Goal: Entertainment & Leisure: Consume media (video, audio)

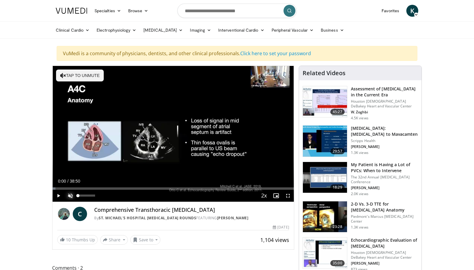
click at [73, 198] on span "Video Player" at bounding box center [70, 196] width 12 height 12
click at [57, 198] on span "Video Player" at bounding box center [58, 196] width 12 height 12
click at [60, 195] on span "Video Player" at bounding box center [58, 196] width 12 height 12
click at [56, 195] on span "Video Player" at bounding box center [58, 196] width 12 height 12
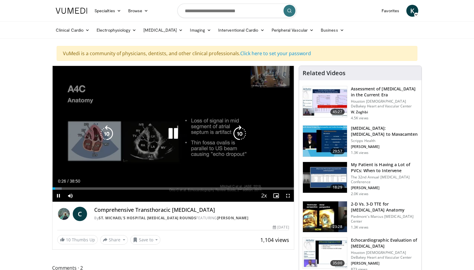
click at [174, 132] on icon "Video Player" at bounding box center [173, 133] width 17 height 17
click at [174, 131] on icon "Video Player" at bounding box center [173, 133] width 17 height 17
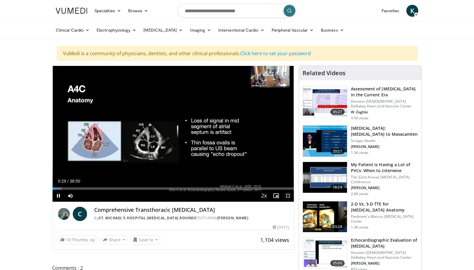
click at [286, 195] on span "Video Player" at bounding box center [288, 196] width 12 height 12
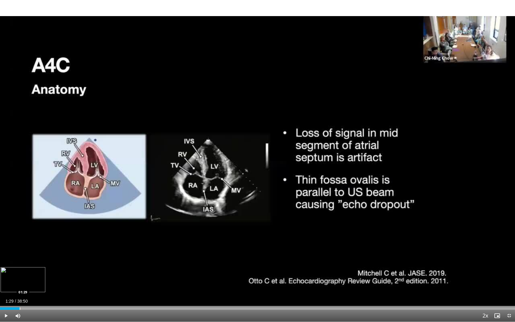
click at [20, 270] on div "Progress Bar" at bounding box center [20, 308] width 1 height 2
click at [47, 270] on div "Loaded : 6.85% 01:34 03:29" at bounding box center [257, 307] width 515 height 6
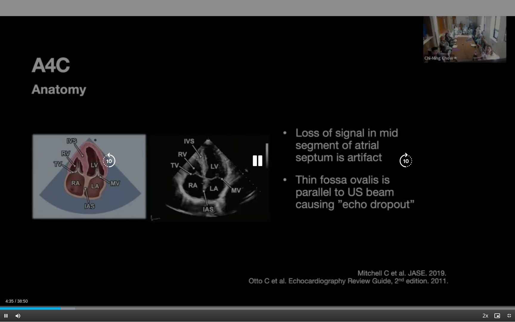
click at [256, 157] on icon "Video Player" at bounding box center [257, 161] width 17 height 17
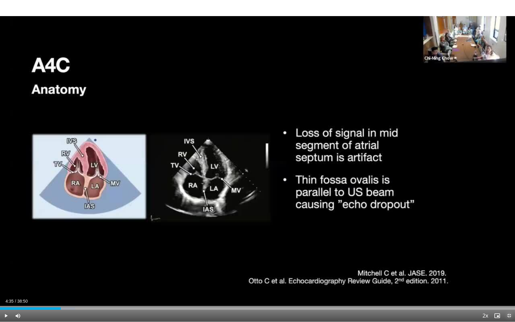
click at [474, 270] on span "Video Player" at bounding box center [509, 316] width 12 height 12
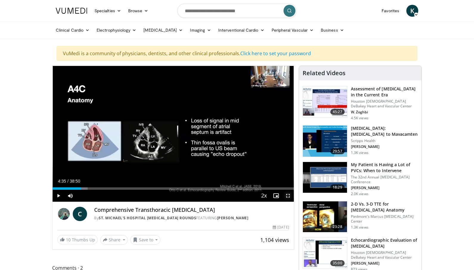
click at [287, 196] on span "Video Player" at bounding box center [288, 196] width 12 height 12
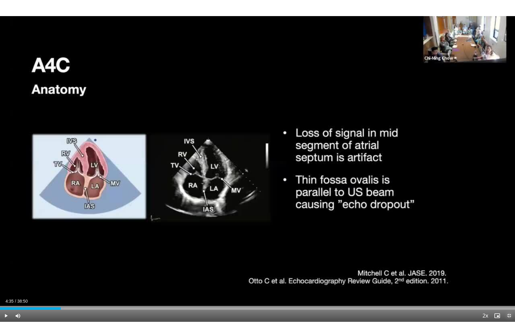
click at [474, 270] on span "Video Player" at bounding box center [509, 316] width 12 height 12
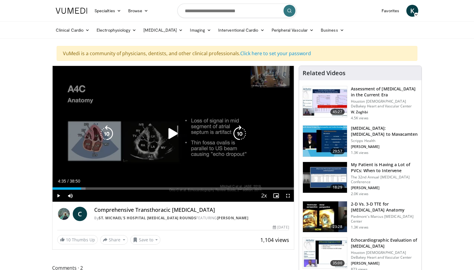
click at [176, 135] on icon "Video Player" at bounding box center [173, 133] width 17 height 17
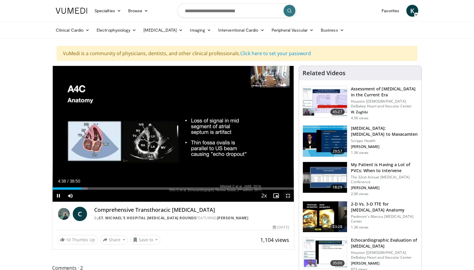
click at [289, 197] on span "Video Player" at bounding box center [288, 196] width 12 height 12
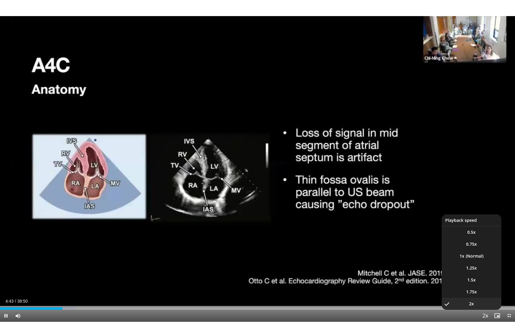
click at [474, 270] on span "Video Player" at bounding box center [485, 316] width 8 height 12
click at [471, 270] on li "1.5x" at bounding box center [472, 280] width 60 height 12
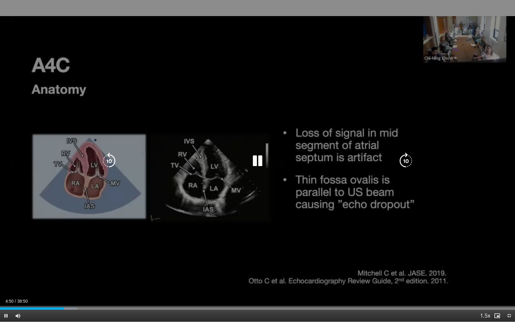
click at [289, 64] on div "10 seconds Tap to unmute" at bounding box center [257, 161] width 515 height 322
click at [290, 94] on div "10 seconds Tap to unmute" at bounding box center [257, 161] width 515 height 322
click at [262, 163] on icon "Video Player" at bounding box center [257, 161] width 17 height 17
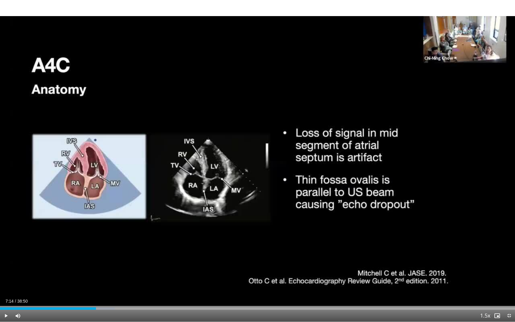
click at [260, 162] on div "20 seconds Tap to unmute" at bounding box center [257, 161] width 515 height 322
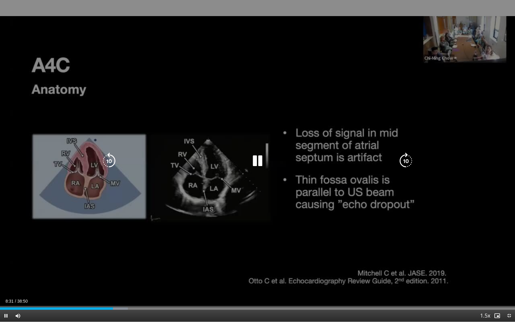
click at [250, 162] on icon "Video Player" at bounding box center [257, 161] width 17 height 17
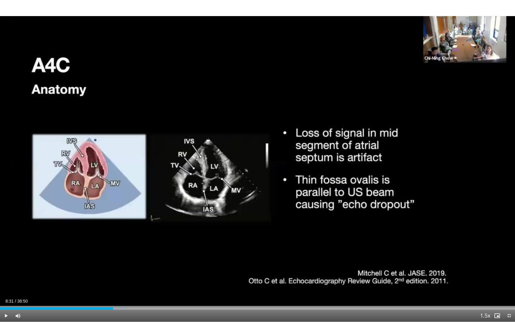
click at [250, 162] on div "20 seconds Tap to unmute" at bounding box center [257, 161] width 515 height 322
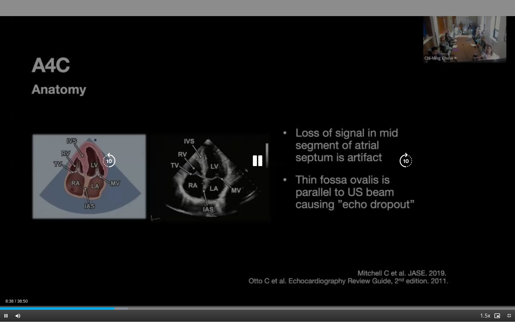
click at [252, 161] on icon "Video Player" at bounding box center [257, 161] width 17 height 17
click at [251, 161] on icon "Video Player" at bounding box center [257, 161] width 17 height 17
click at [252, 161] on icon "Video Player" at bounding box center [257, 161] width 17 height 17
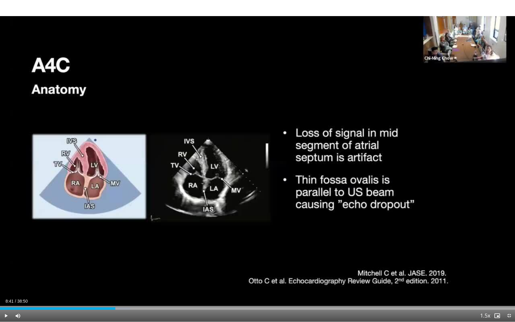
click at [252, 161] on div "20 seconds Tap to unmute" at bounding box center [257, 161] width 515 height 322
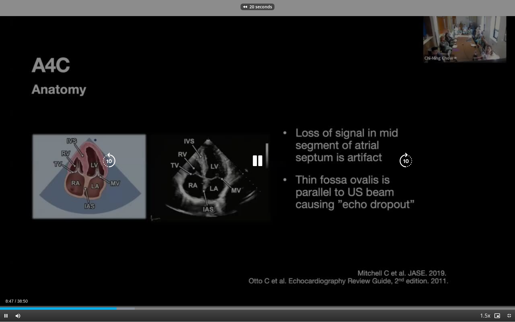
click at [258, 162] on icon "Video Player" at bounding box center [257, 161] width 17 height 17
click at [258, 162] on div "20 seconds Tap to unmute" at bounding box center [257, 161] width 515 height 322
click at [255, 162] on icon "Video Player" at bounding box center [257, 161] width 17 height 17
click at [265, 164] on icon "Video Player" at bounding box center [257, 161] width 17 height 17
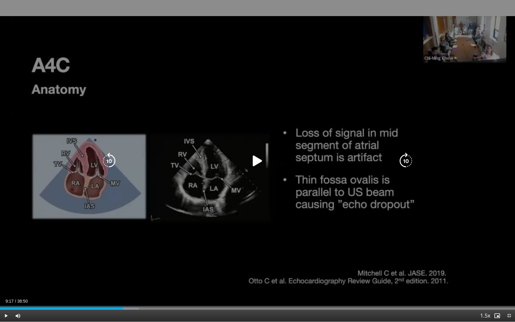
click at [269, 158] on div "Video Player" at bounding box center [257, 161] width 309 height 12
click at [267, 157] on div "Video Player" at bounding box center [257, 161] width 309 height 12
click at [260, 160] on icon "Video Player" at bounding box center [257, 161] width 17 height 17
click at [262, 161] on icon "Video Player" at bounding box center [257, 161] width 17 height 17
click at [259, 161] on icon "Video Player" at bounding box center [257, 161] width 17 height 17
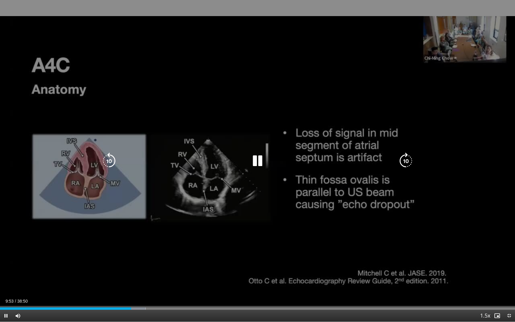
click at [256, 163] on icon "Video Player" at bounding box center [257, 161] width 17 height 17
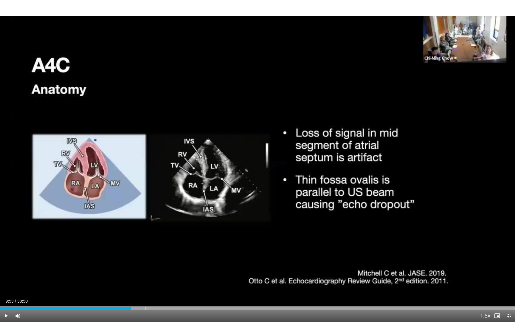
click at [256, 163] on div "10 seconds Tap to unmute" at bounding box center [257, 161] width 515 height 322
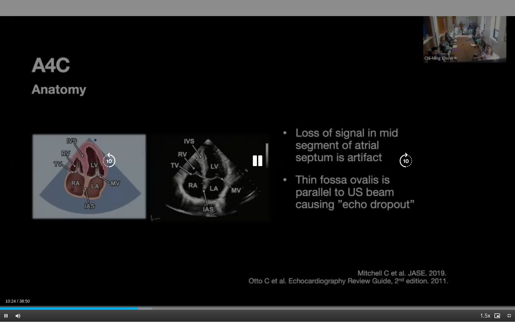
click at [261, 159] on icon "Video Player" at bounding box center [257, 161] width 17 height 17
click at [263, 160] on icon "Video Player" at bounding box center [257, 161] width 17 height 17
click at [255, 162] on icon "Video Player" at bounding box center [257, 161] width 17 height 17
click at [244, 161] on div "Video Player" at bounding box center [257, 161] width 309 height 12
click at [254, 162] on icon "Video Player" at bounding box center [257, 161] width 17 height 17
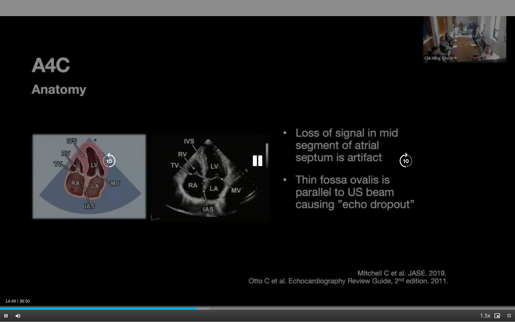
click at [255, 160] on icon "Video Player" at bounding box center [257, 161] width 17 height 17
click at [253, 159] on icon "Video Player" at bounding box center [257, 161] width 17 height 17
click at [258, 162] on icon "Video Player" at bounding box center [257, 161] width 17 height 17
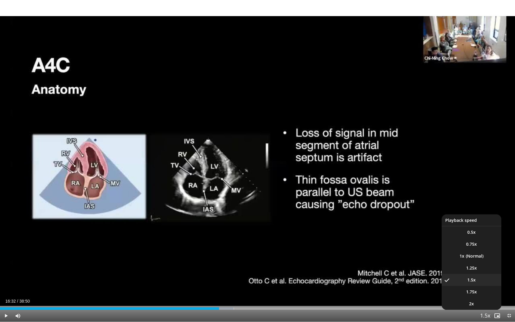
click at [474, 270] on span "Video Player" at bounding box center [485, 316] width 8 height 12
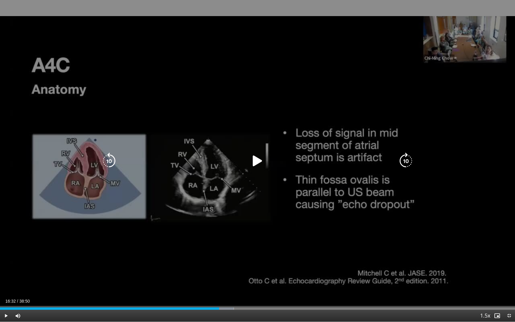
click at [261, 164] on icon "Video Player" at bounding box center [257, 161] width 17 height 17
click at [262, 164] on icon "Video Player" at bounding box center [257, 161] width 17 height 17
click at [255, 160] on icon "Video Player" at bounding box center [257, 161] width 17 height 17
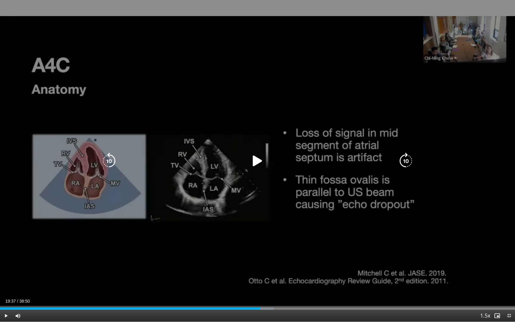
click at [264, 159] on icon "Video Player" at bounding box center [257, 161] width 17 height 17
click at [233, 230] on div "10 seconds Tap to unmute" at bounding box center [257, 161] width 515 height 322
click at [258, 164] on icon "Video Player" at bounding box center [257, 161] width 17 height 17
click at [257, 165] on icon "Video Player" at bounding box center [257, 161] width 17 height 17
click at [258, 160] on icon "Video Player" at bounding box center [257, 161] width 17 height 17
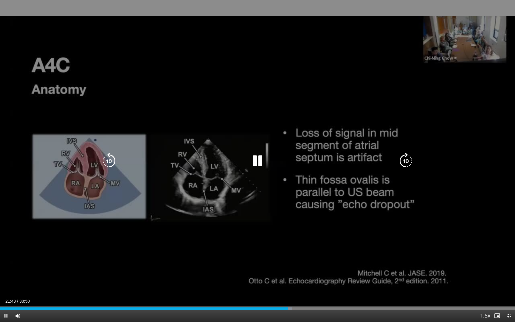
click at [247, 155] on div "Video Player" at bounding box center [257, 161] width 309 height 12
click at [260, 166] on icon "Video Player" at bounding box center [257, 161] width 17 height 17
click at [259, 163] on icon "Video Player" at bounding box center [257, 161] width 17 height 17
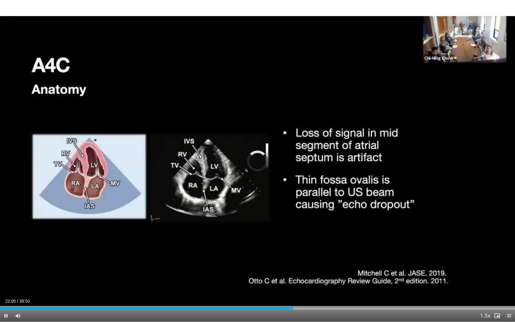
click at [474, 270] on span "Video Player" at bounding box center [509, 316] width 12 height 12
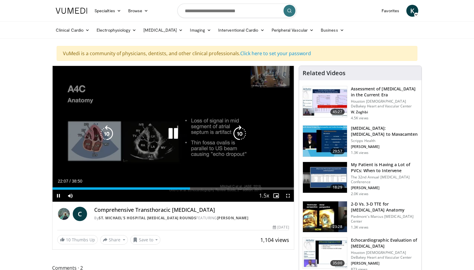
click at [176, 134] on icon "Video Player" at bounding box center [173, 133] width 17 height 17
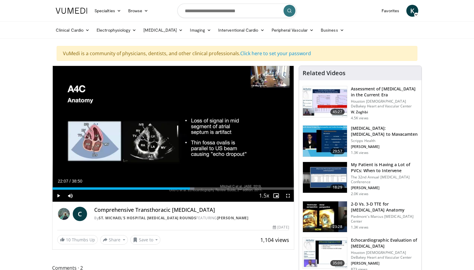
click at [446, 18] on header "Specialties Adult & Family Medicine Allergy, [MEDICAL_DATA], Immunology Anesthe…" at bounding box center [237, 19] width 474 height 39
drag, startPoint x: 443, startPoint y: 72, endPoint x: 443, endPoint y: 62, distance: 9.9
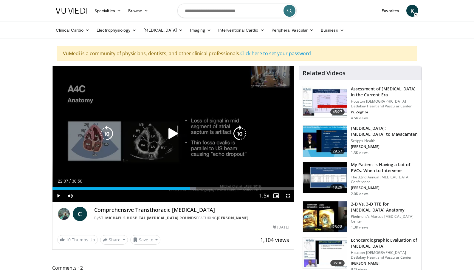
click at [176, 129] on icon "Video Player" at bounding box center [173, 133] width 17 height 17
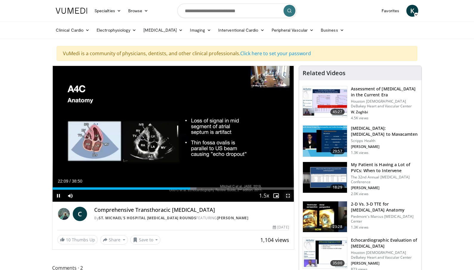
click at [288, 197] on span "Video Player" at bounding box center [288, 196] width 12 height 12
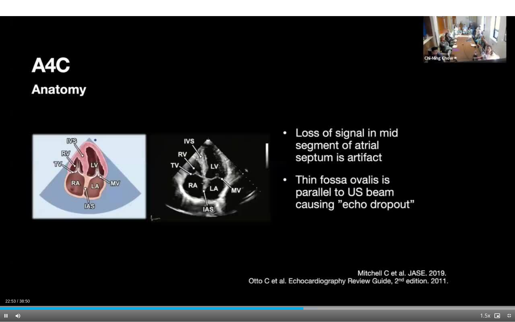
click at [474, 86] on div "10 seconds Tap to unmute" at bounding box center [257, 161] width 515 height 322
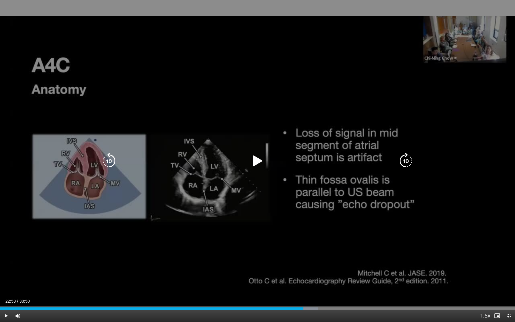
click at [255, 161] on icon "Video Player" at bounding box center [257, 161] width 17 height 17
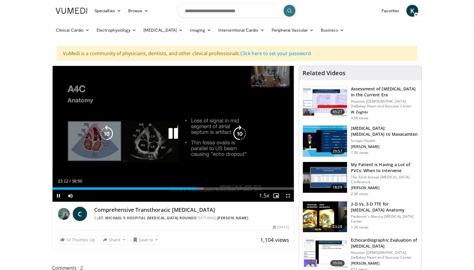
click at [175, 133] on icon "Video Player" at bounding box center [173, 133] width 17 height 17
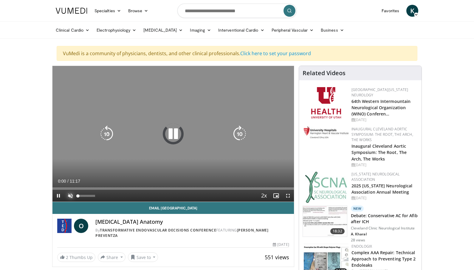
click at [72, 194] on span "Video Player" at bounding box center [70, 196] width 12 height 12
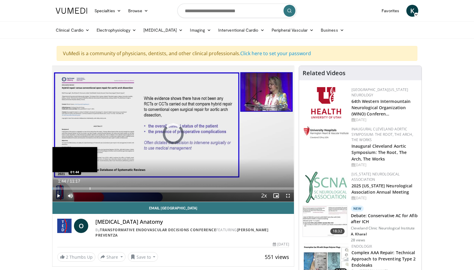
click at [90, 187] on div "Progress Bar" at bounding box center [90, 188] width 1 height 2
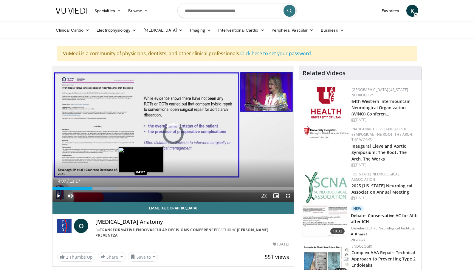
click at [141, 187] on div "Progress Bar" at bounding box center [141, 188] width 1 height 2
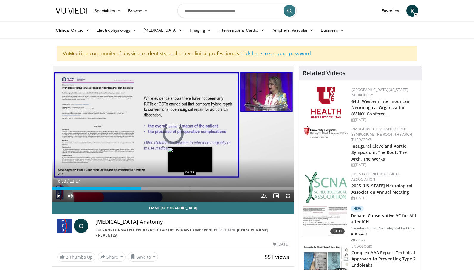
click at [193, 188] on div "Loaded : 39.55% 04:09 06:25" at bounding box center [172, 188] width 241 height 2
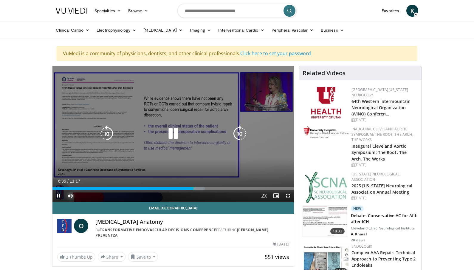
click at [236, 188] on div "Loaded : 62.98% 06:36 06:25" at bounding box center [172, 188] width 241 height 2
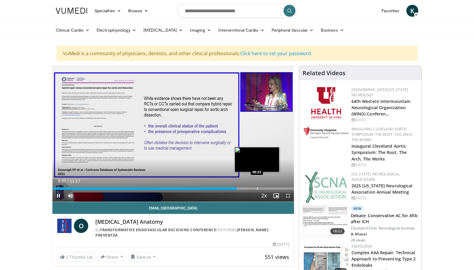
click at [257, 188] on div "Progress Bar" at bounding box center [257, 188] width 1 height 2
